Goal: Information Seeking & Learning: Learn about a topic

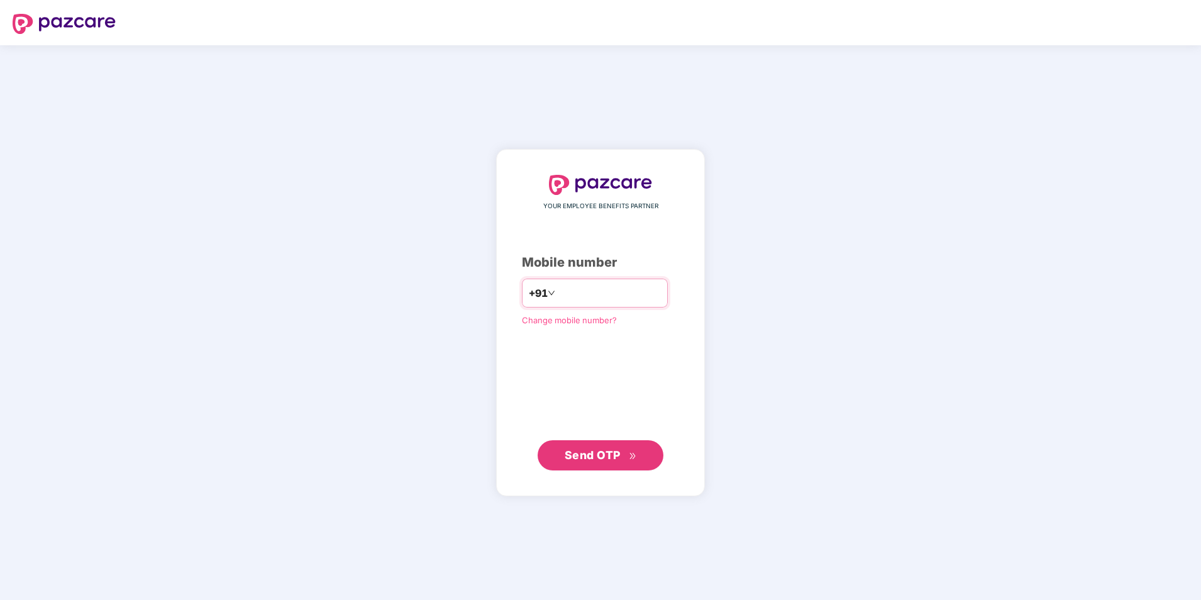
click at [603, 299] on input "number" at bounding box center [609, 293] width 103 height 20
click at [558, 292] on input "**********" at bounding box center [609, 293] width 103 height 20
type input "**********"
click at [610, 453] on span "Send OTP" at bounding box center [592, 454] width 56 height 13
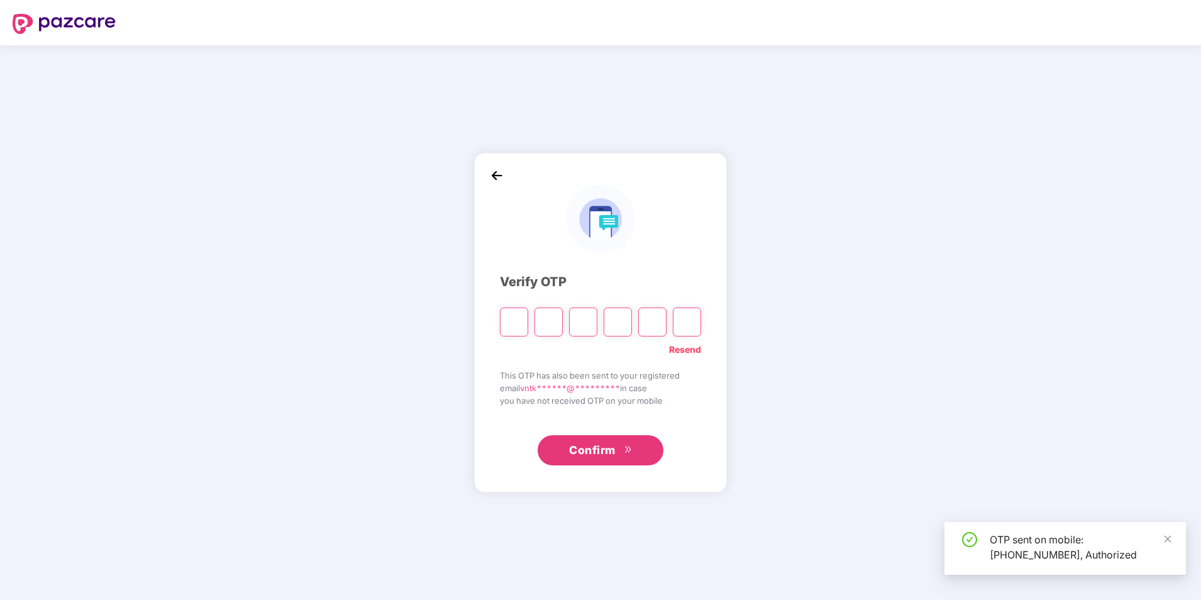
click at [514, 323] on input "Please enter verification code. Digit 1" at bounding box center [514, 321] width 28 height 29
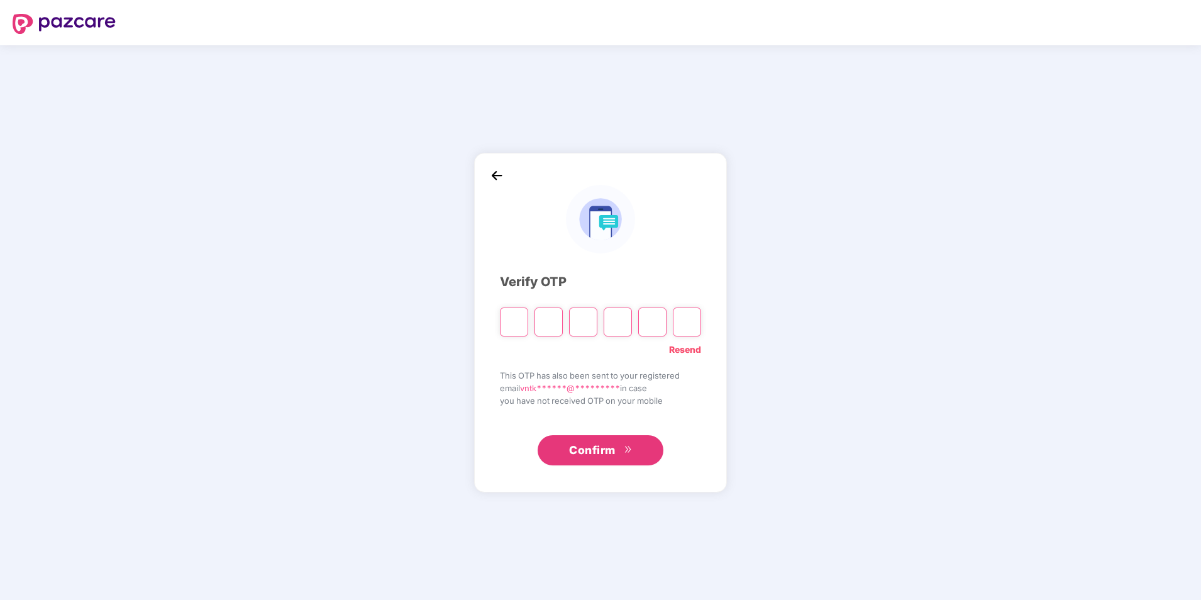
type input "*"
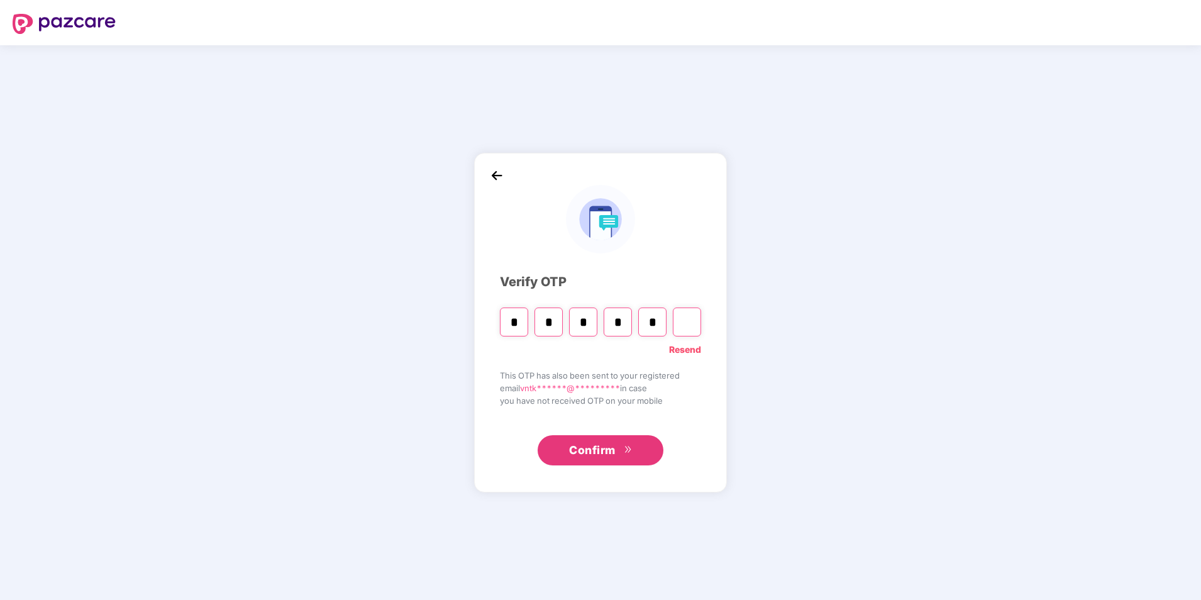
type input "*"
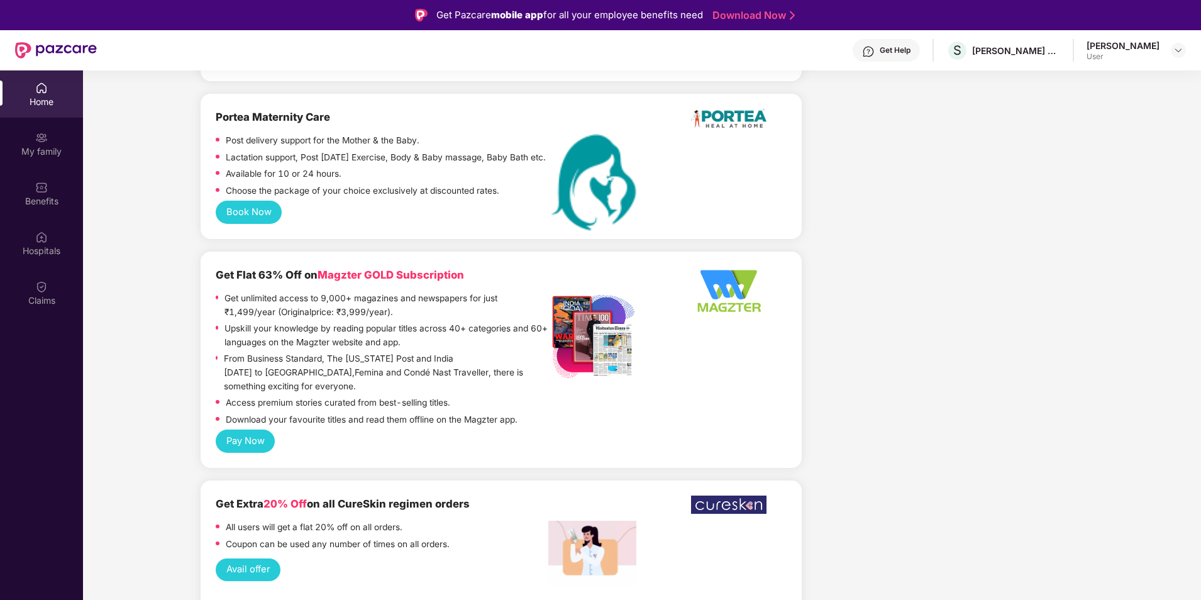
scroll to position [1131, 0]
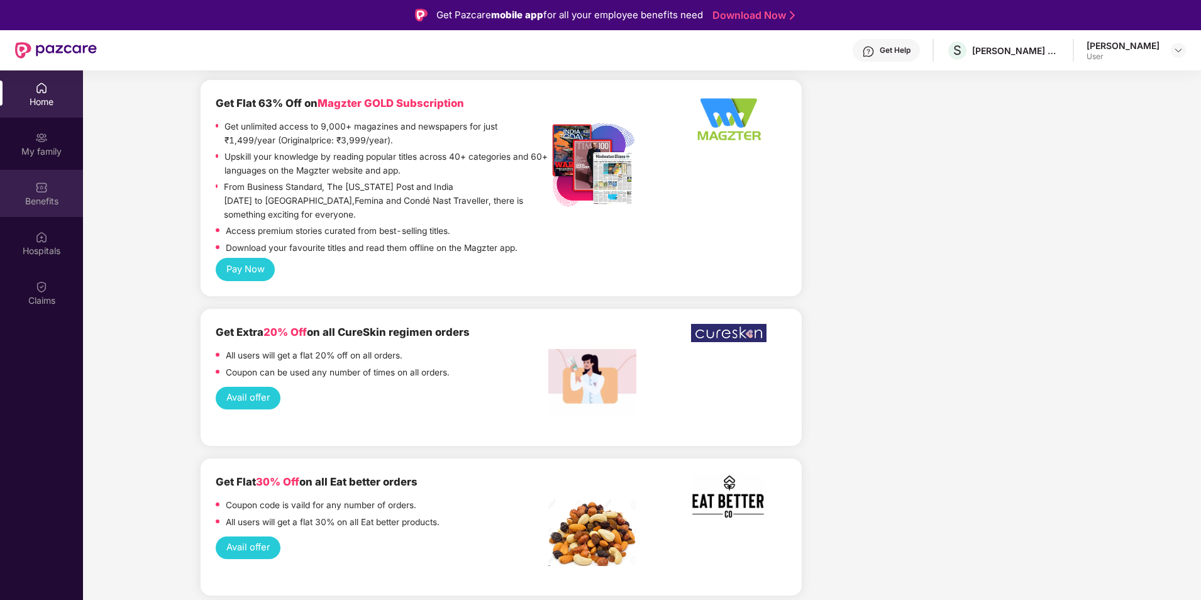
click at [53, 199] on div "Benefits" at bounding box center [41, 201] width 83 height 13
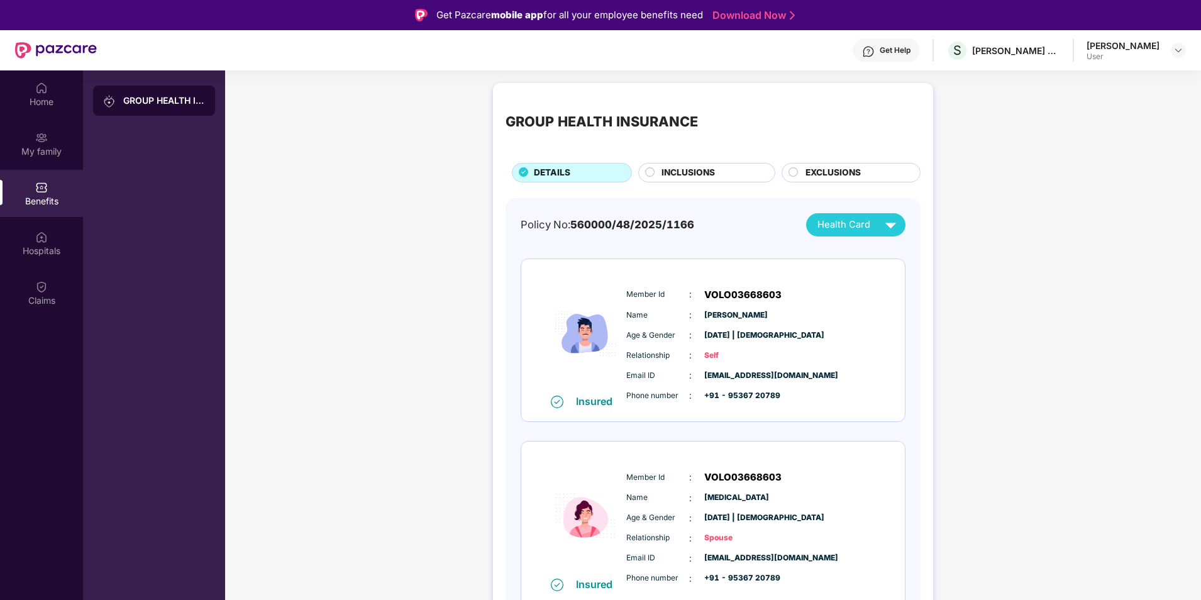
click at [697, 170] on span "INCLUSIONS" at bounding box center [687, 173] width 53 height 14
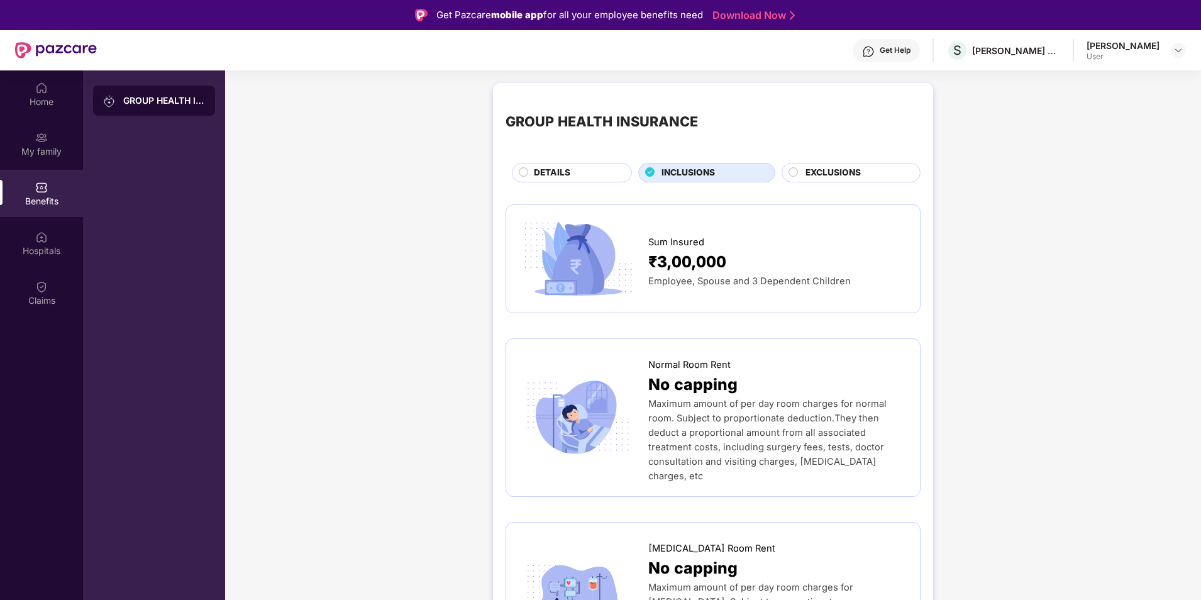
click at [830, 163] on div "EXCLUSIONS" at bounding box center [850, 172] width 139 height 19
